Goal: Task Accomplishment & Management: Manage account settings

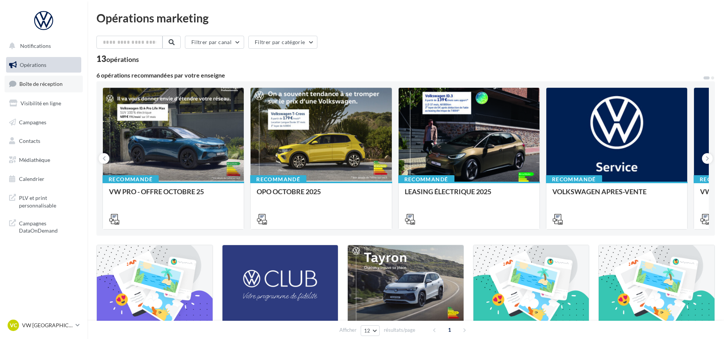
click at [33, 82] on span "Boîte de réception" at bounding box center [40, 84] width 43 height 6
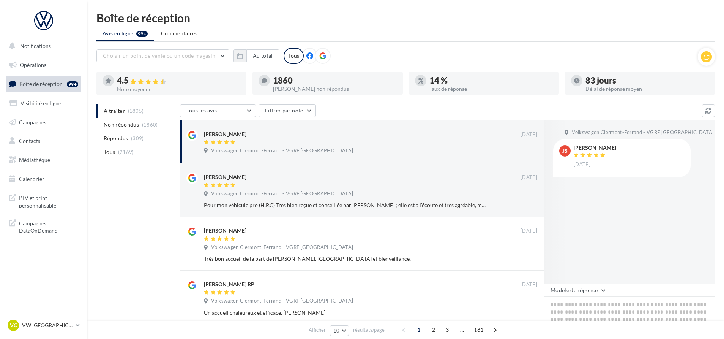
click at [130, 126] on span "Non répondus" at bounding box center [121, 125] width 35 height 8
click at [48, 324] on p "VW [GEOGRAPHIC_DATA]" at bounding box center [47, 325] width 51 height 8
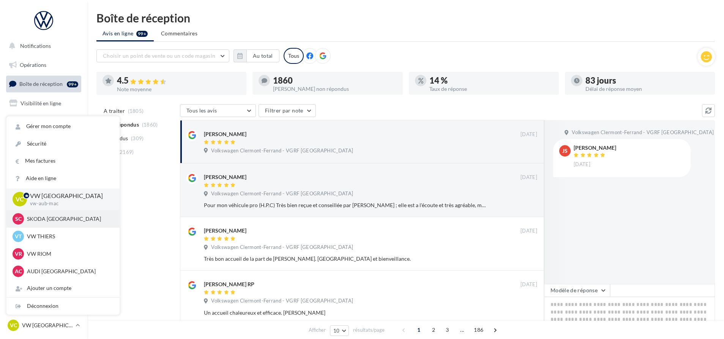
click at [65, 220] on p "SKODA CLERMONT-FERRAND" at bounding box center [69, 219] width 84 height 8
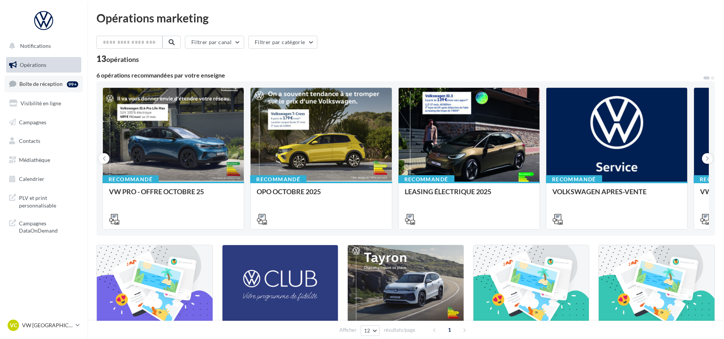
click at [52, 87] on link "Boîte de réception 99+" at bounding box center [44, 84] width 78 height 16
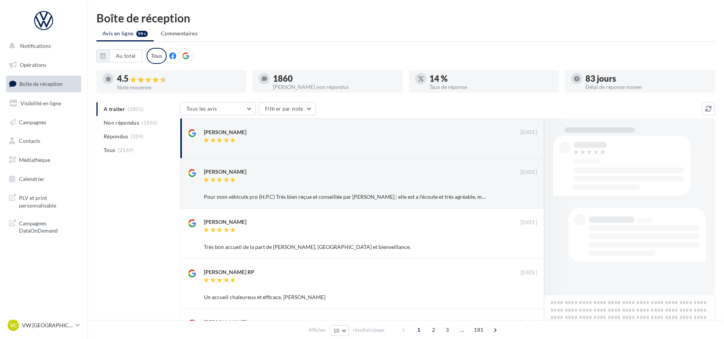
click at [149, 126] on span "(1860)" at bounding box center [150, 123] width 16 height 6
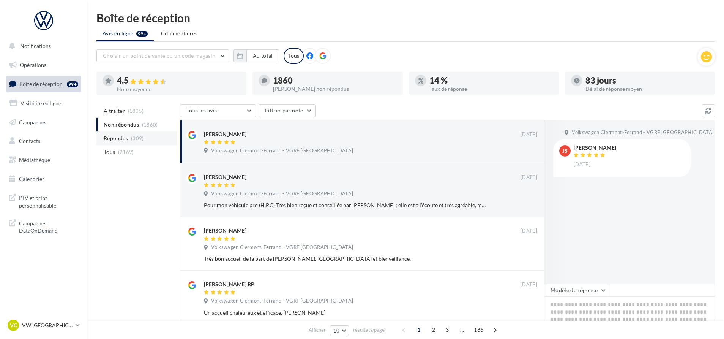
click at [135, 138] on span "(309)" at bounding box center [137, 138] width 13 height 6
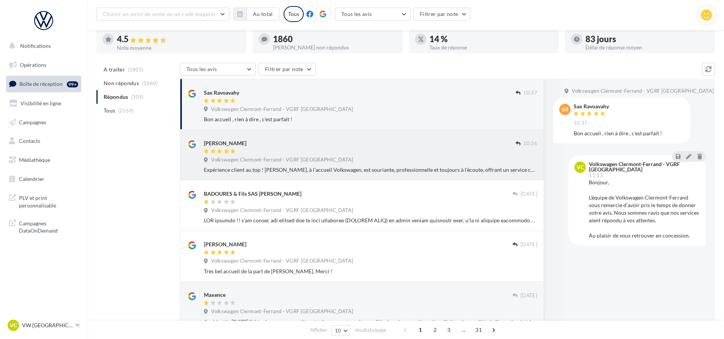
scroll to position [95, 0]
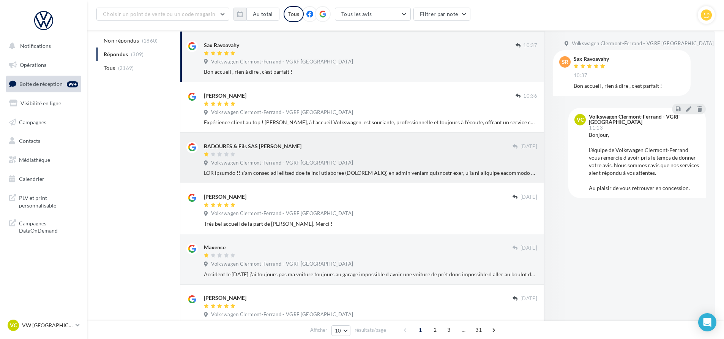
click at [310, 158] on div "BADOURES & Fils SAS BADOURES Stéphane 08 oct. Volkswagen Clermont-Ferrand - VGR…" at bounding box center [371, 159] width 334 height 35
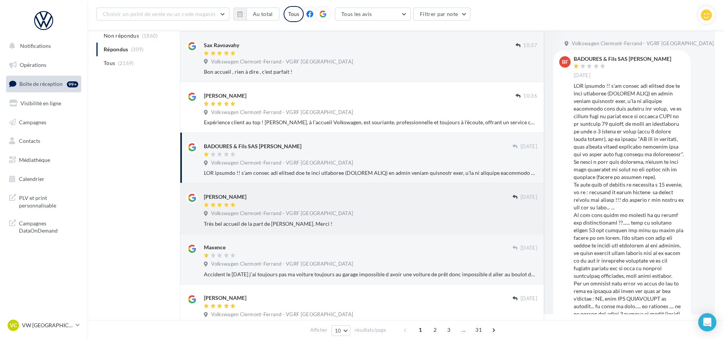
scroll to position [0, 0]
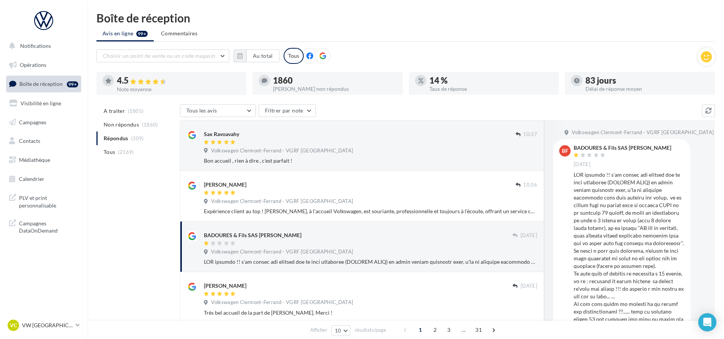
click at [95, 190] on div "Boîte de réception Avis en ligne 99+ Commentaires Choisir un point de vente ou …" at bounding box center [405, 331] width 637 height 638
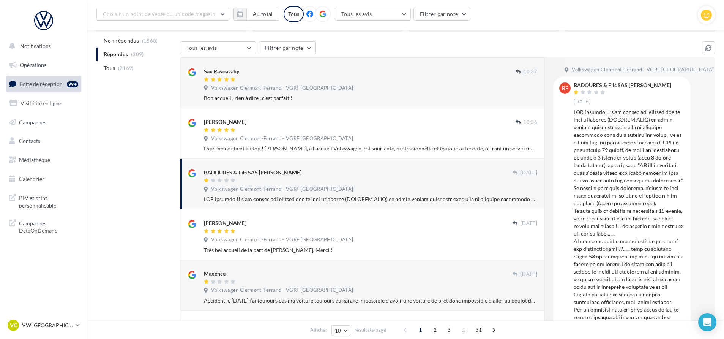
scroll to position [47, 0]
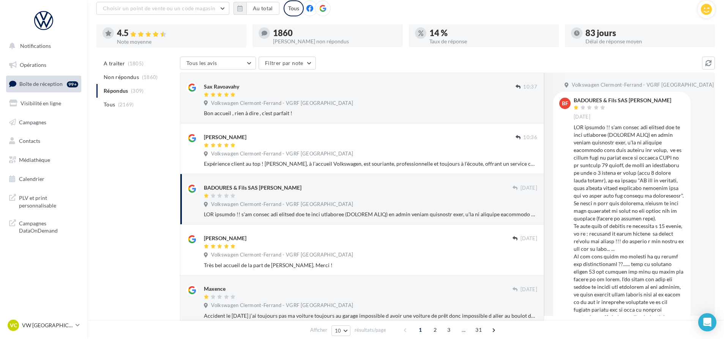
click at [152, 160] on div "A traiter (1805) Non répondus (1860) Répondus (309) Tous (2169) Tous les avis T…" at bounding box center [405, 330] width 619 height 546
click at [122, 185] on div "A traiter (1805) Non répondus (1860) Répondus (309) Tous (2169) Tous les avis T…" at bounding box center [405, 330] width 619 height 546
click at [152, 182] on div "A traiter (1805) Non répondus (1860) Répondus (309) Tous (2169) Tous les avis T…" at bounding box center [405, 330] width 619 height 546
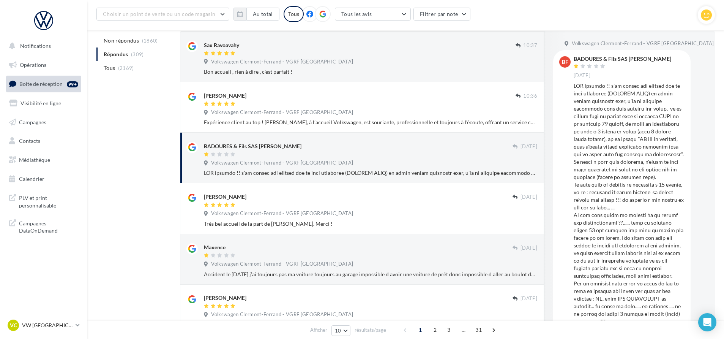
scroll to position [142, 0]
